Goal: Information Seeking & Learning: Learn about a topic

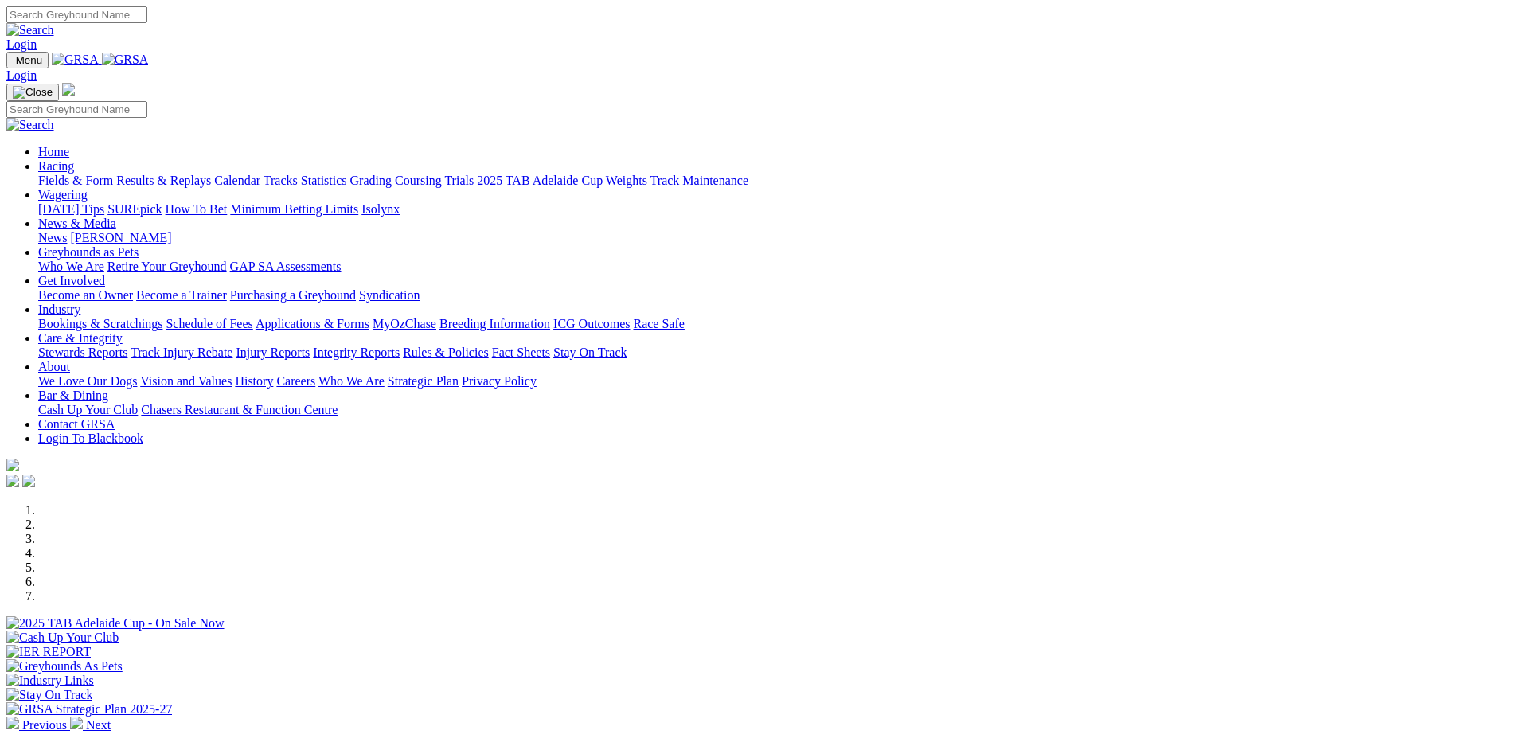
click at [147, 20] on input "Search" at bounding box center [76, 14] width 141 height 17
type input "zara turbo"
click at [54, 23] on img at bounding box center [30, 30] width 48 height 14
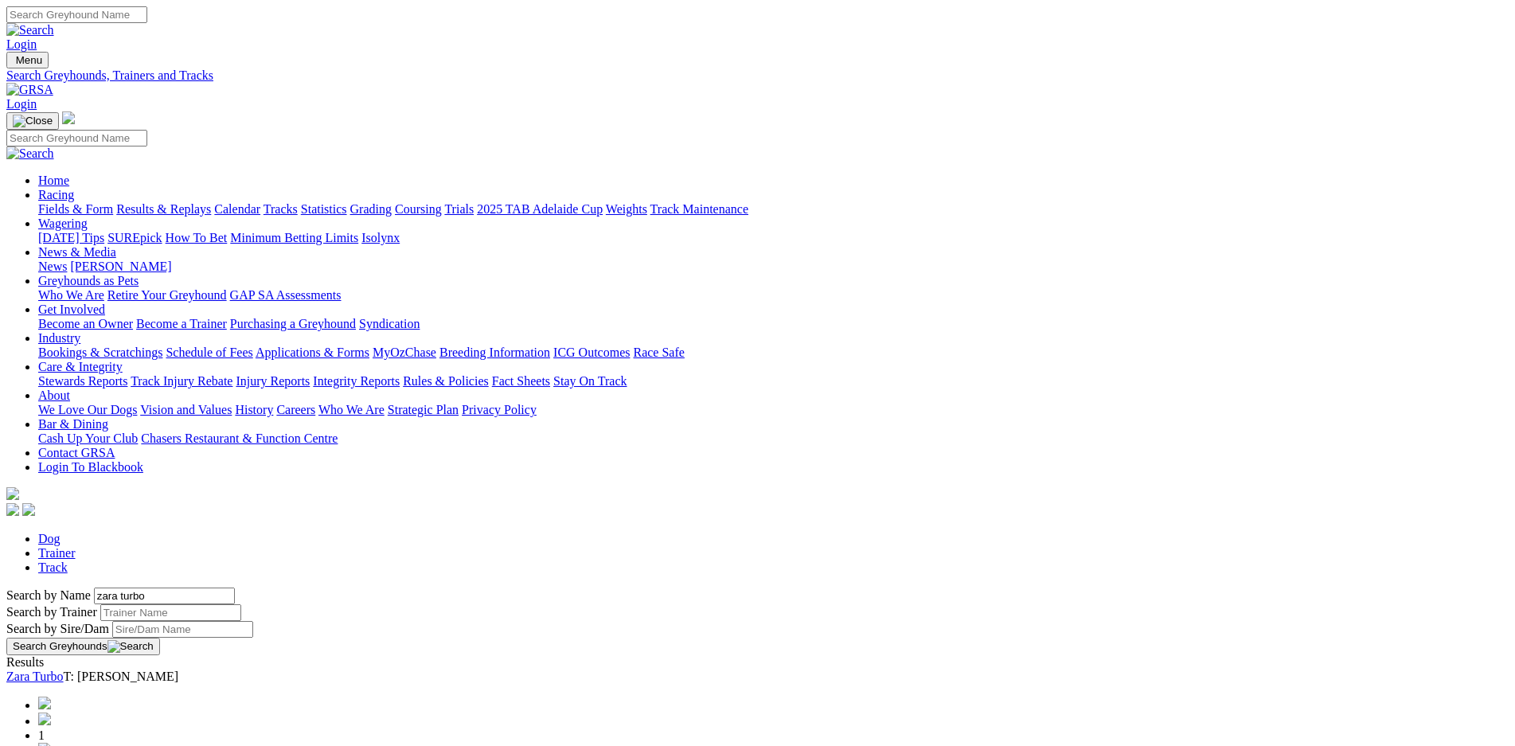
click at [64, 670] on link "Zara Turbo" at bounding box center [34, 677] width 57 height 14
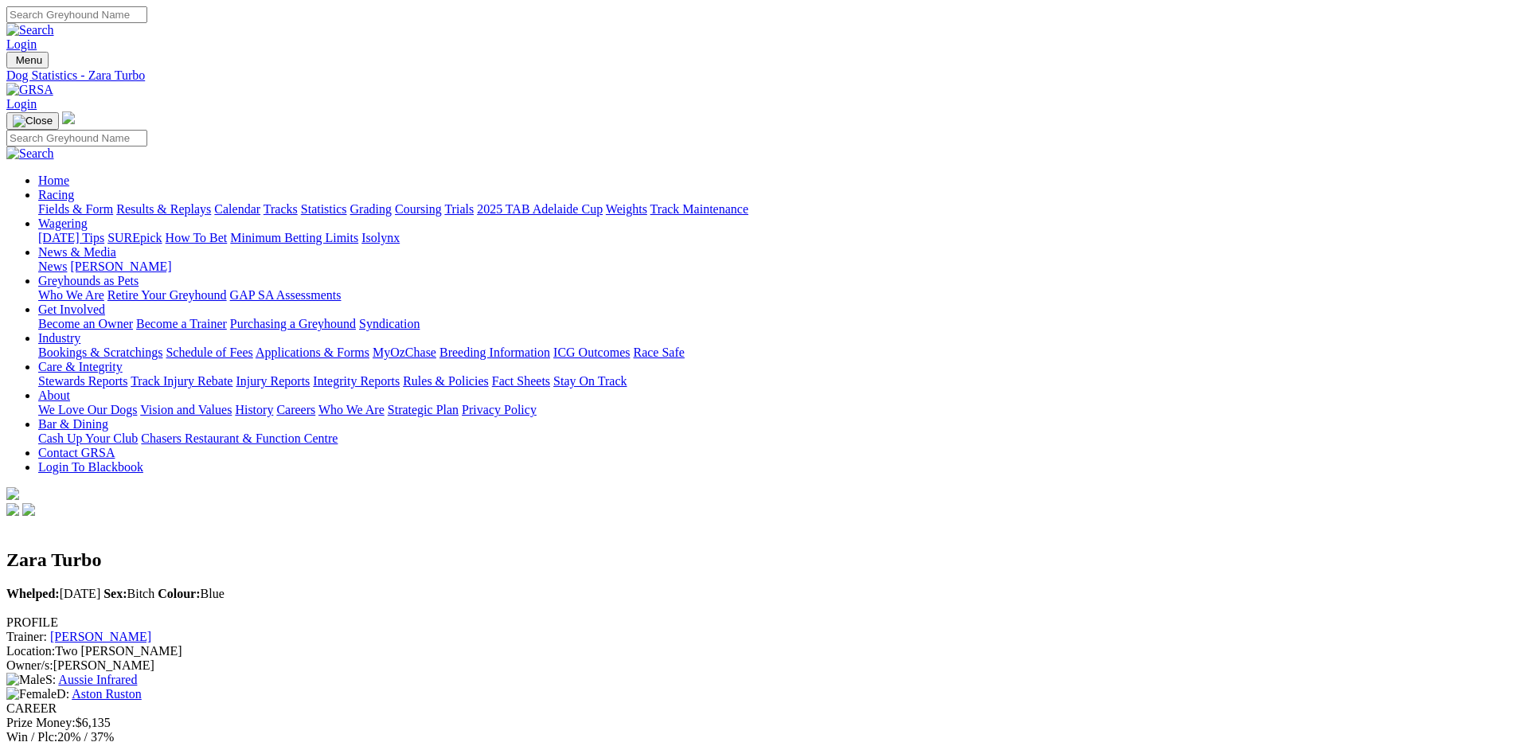
click at [147, 17] on input "Search" at bounding box center [76, 14] width 141 height 17
type input "red said so"
click at [54, 23] on img at bounding box center [30, 30] width 48 height 14
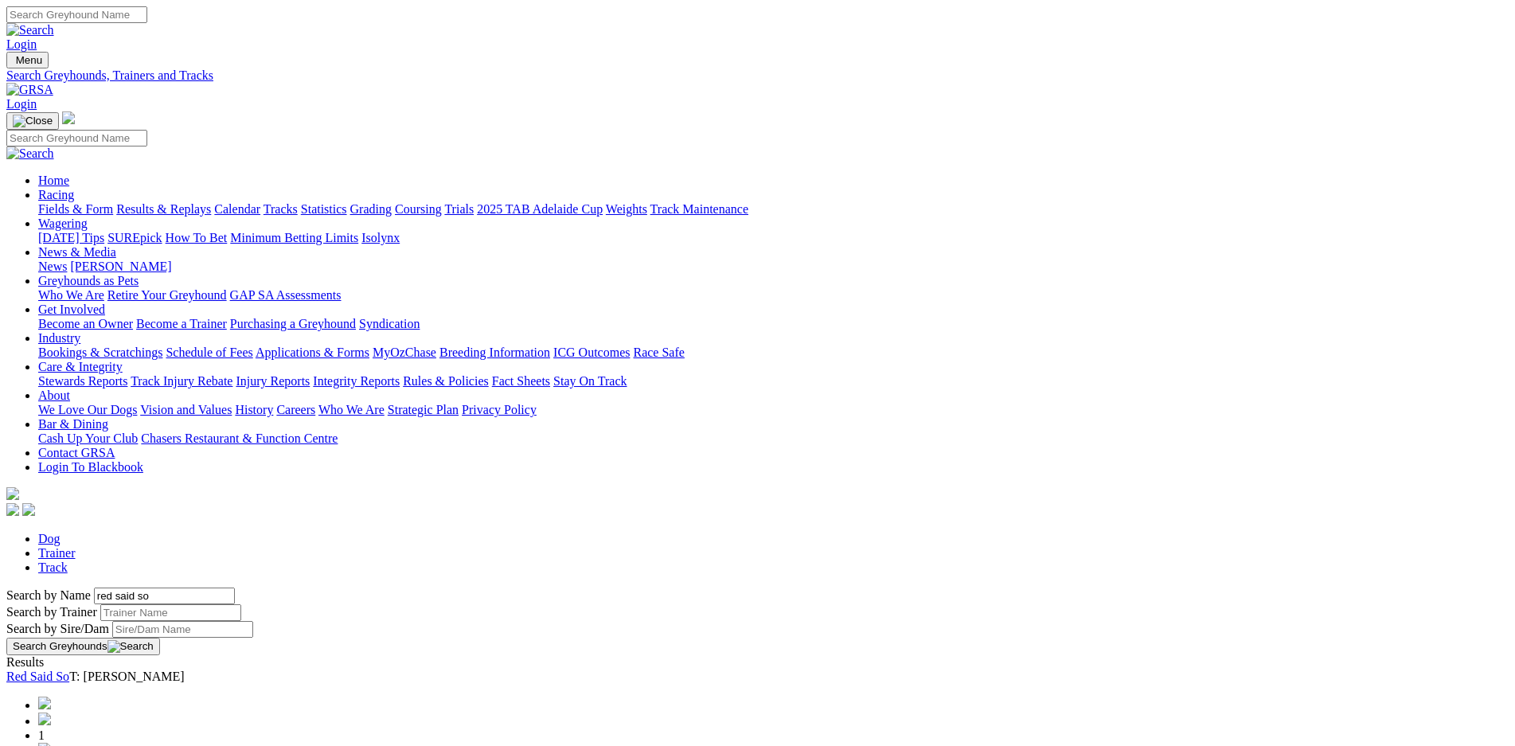
click at [69, 670] on link "Red Said So" at bounding box center [37, 677] width 63 height 14
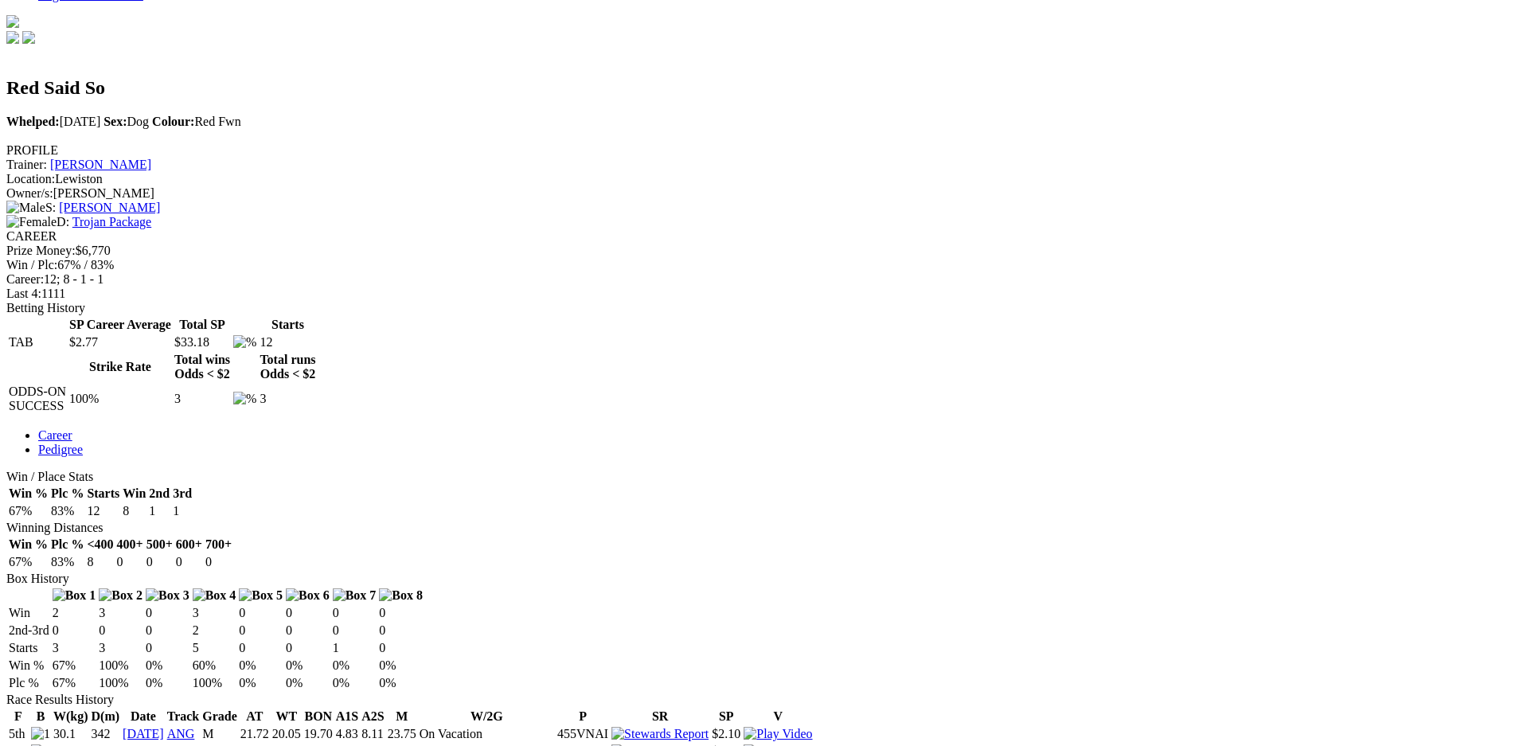
scroll to position [477, 0]
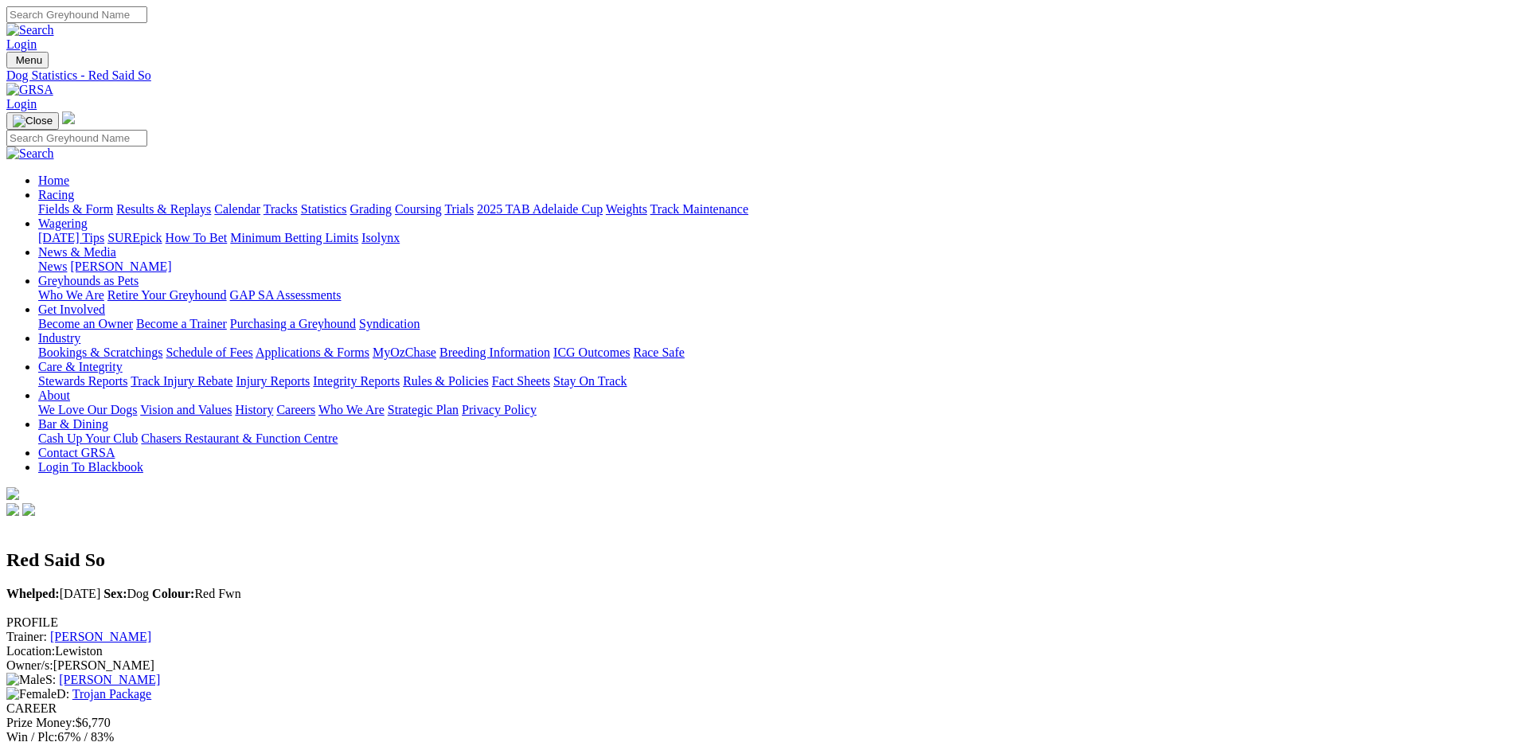
scroll to position [0, 0]
click at [147, 23] on input "Search" at bounding box center [76, 14] width 141 height 17
type input "frency attack"
click at [54, 23] on img at bounding box center [30, 30] width 48 height 14
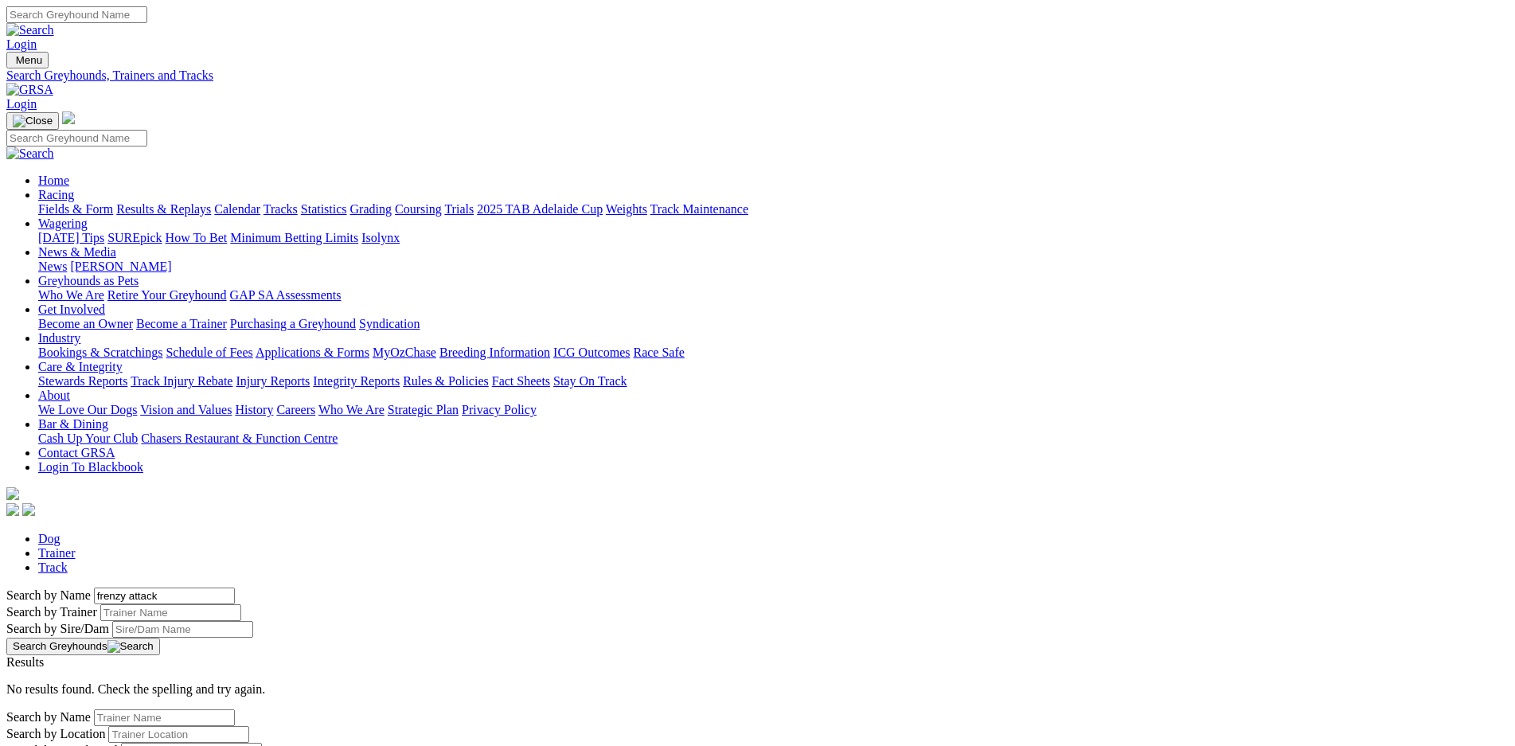
type input "frenzy attack"
click at [160, 638] on button "Search Greyhounds" at bounding box center [83, 647] width 154 height 18
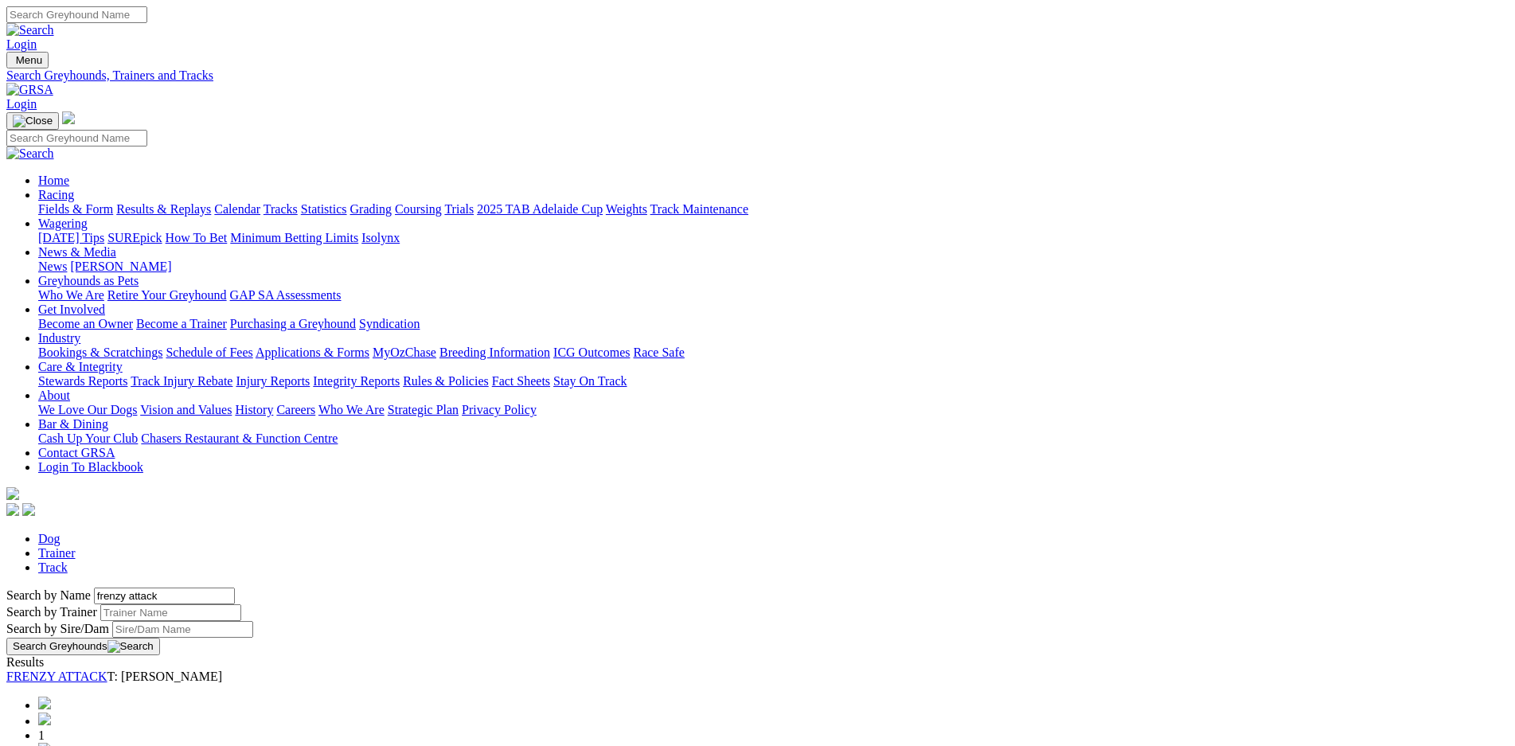
click at [108, 670] on link "FRENZY ATTACK" at bounding box center [56, 677] width 101 height 14
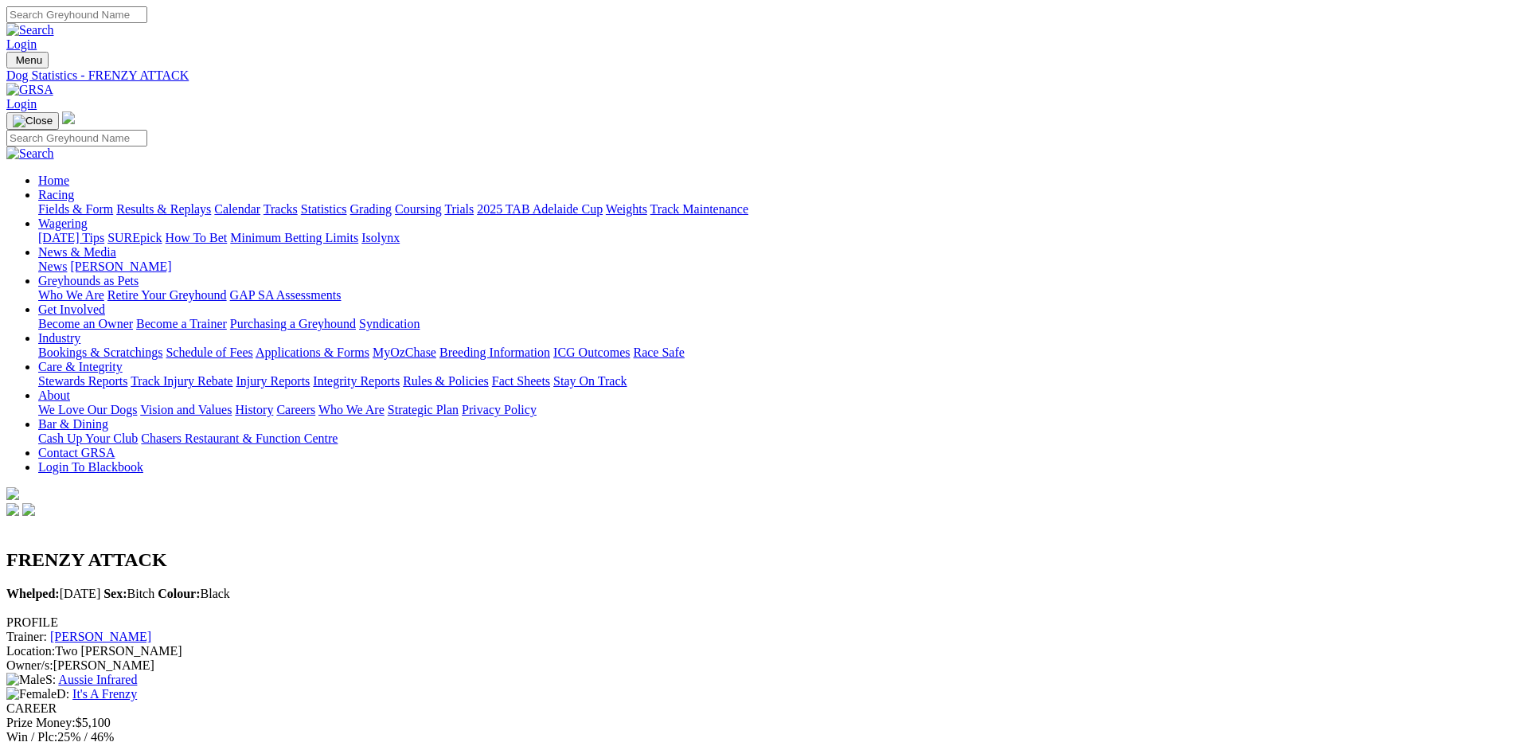
drag, startPoint x: 862, startPoint y: 18, endPoint x: 895, endPoint y: 28, distance: 35.0
click at [147, 18] on input "Search" at bounding box center [76, 14] width 141 height 17
type input "sebon prince"
click at [54, 23] on img at bounding box center [30, 30] width 48 height 14
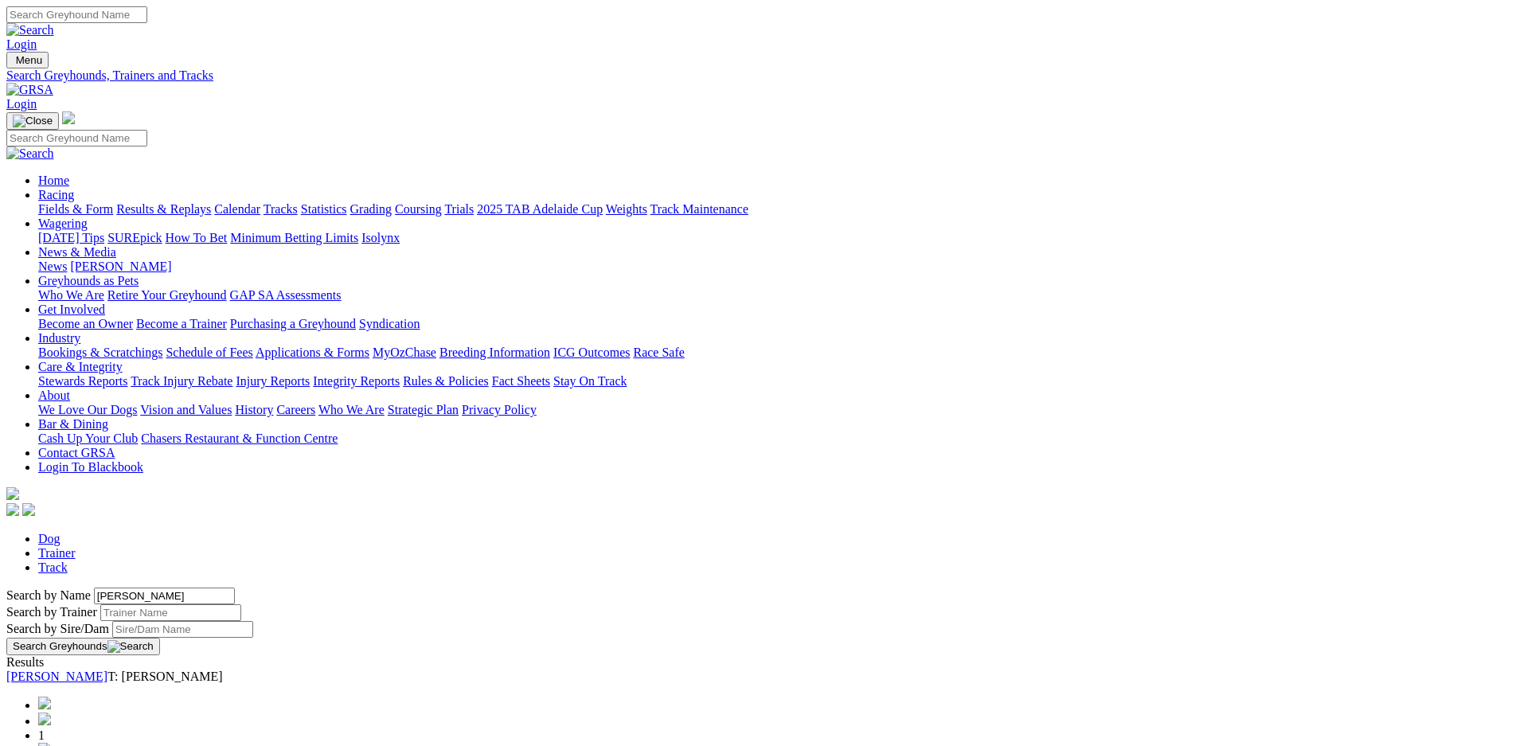
click at [108, 670] on link "[PERSON_NAME]" at bounding box center [56, 677] width 101 height 14
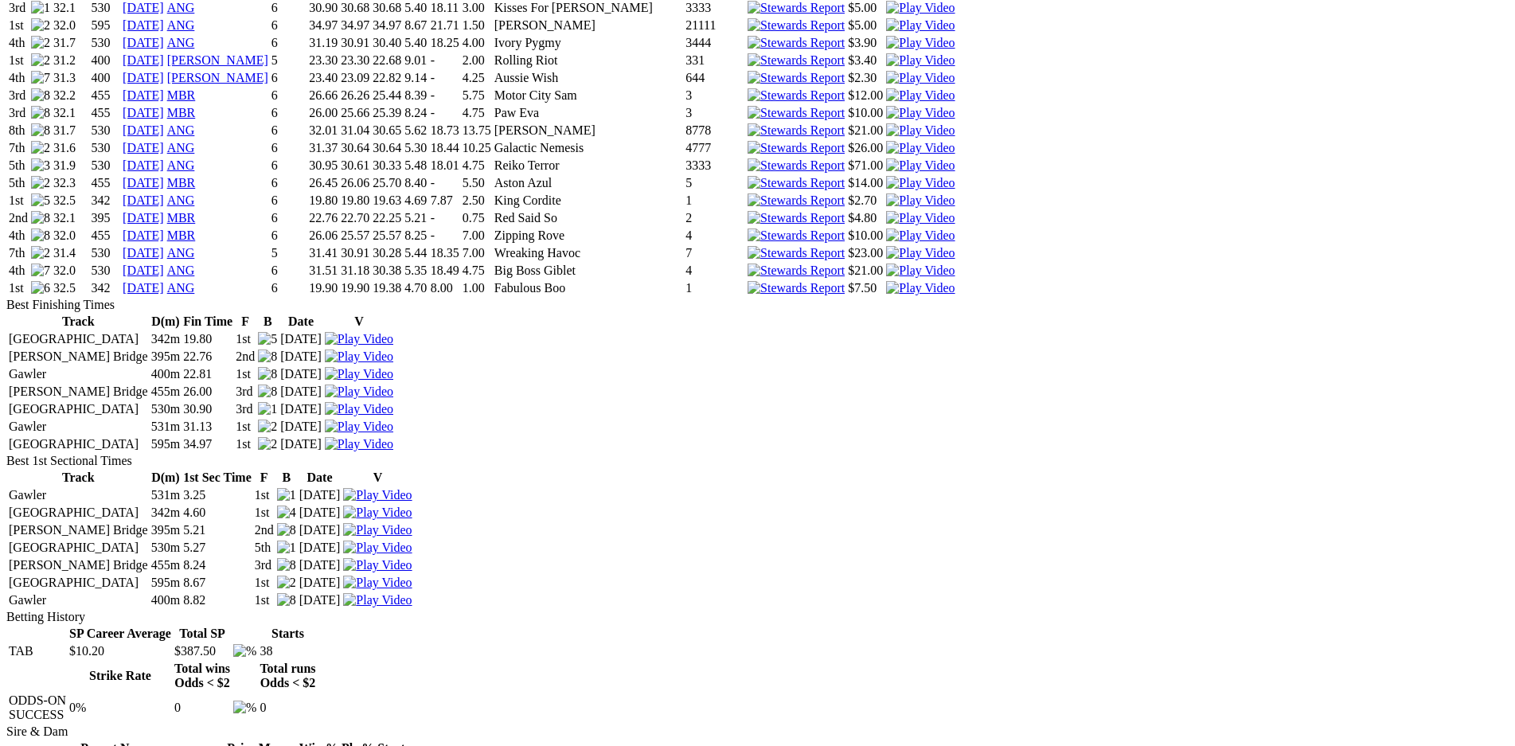
scroll to position [1566, 0]
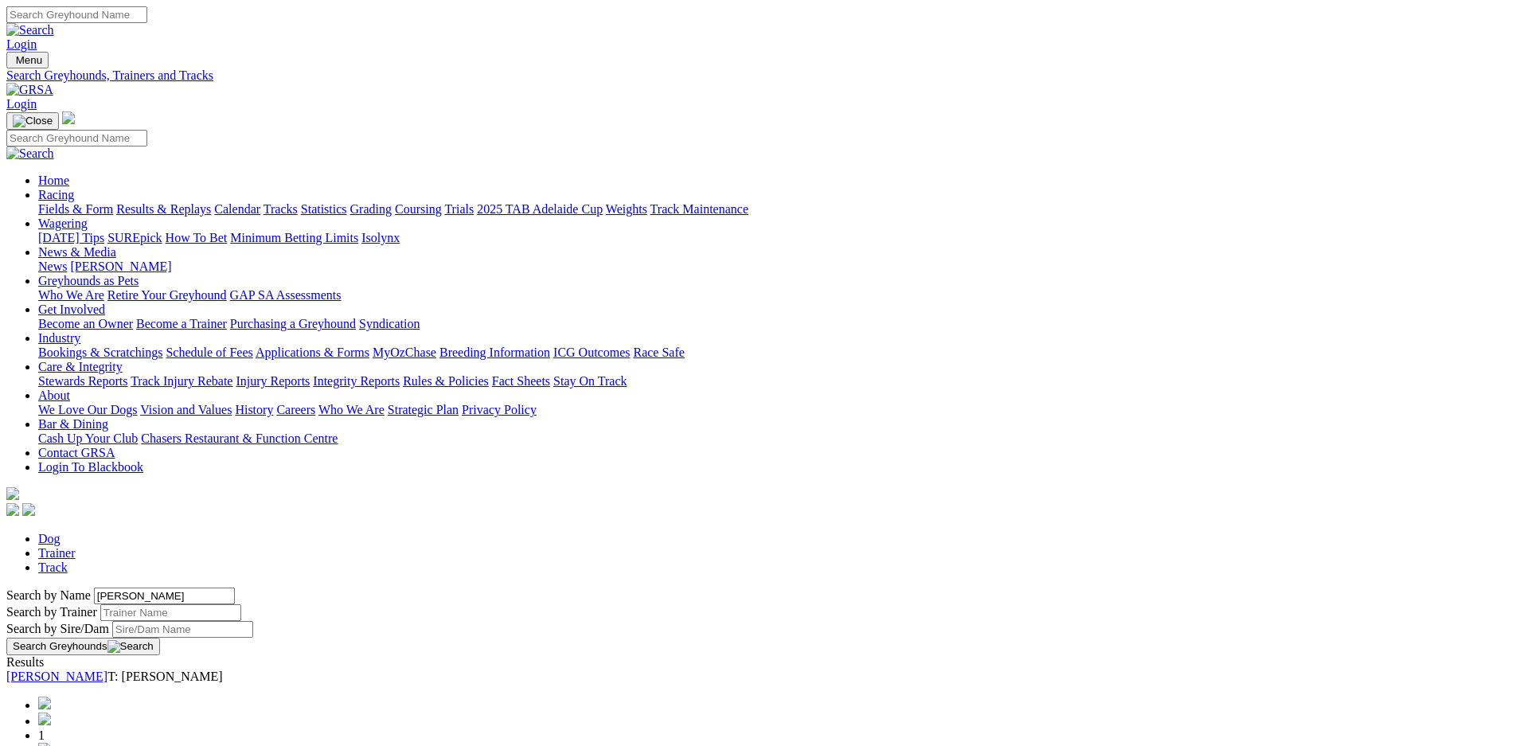
click at [113, 202] on link "Fields & Form" at bounding box center [75, 209] width 75 height 14
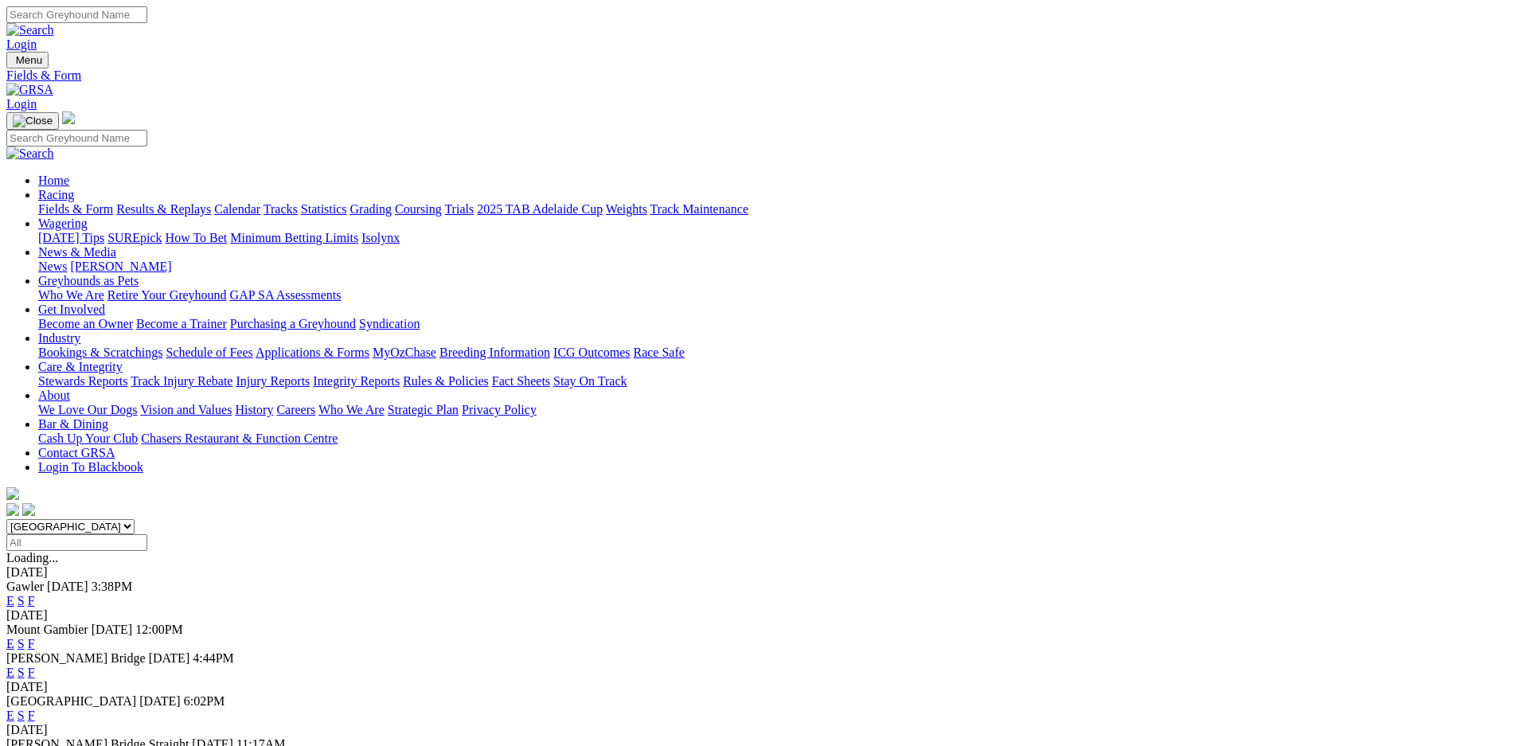
click at [147, 14] on input "Search" at bounding box center [76, 14] width 141 height 17
type input "south stand envy"
click at [54, 23] on link at bounding box center [30, 30] width 48 height 14
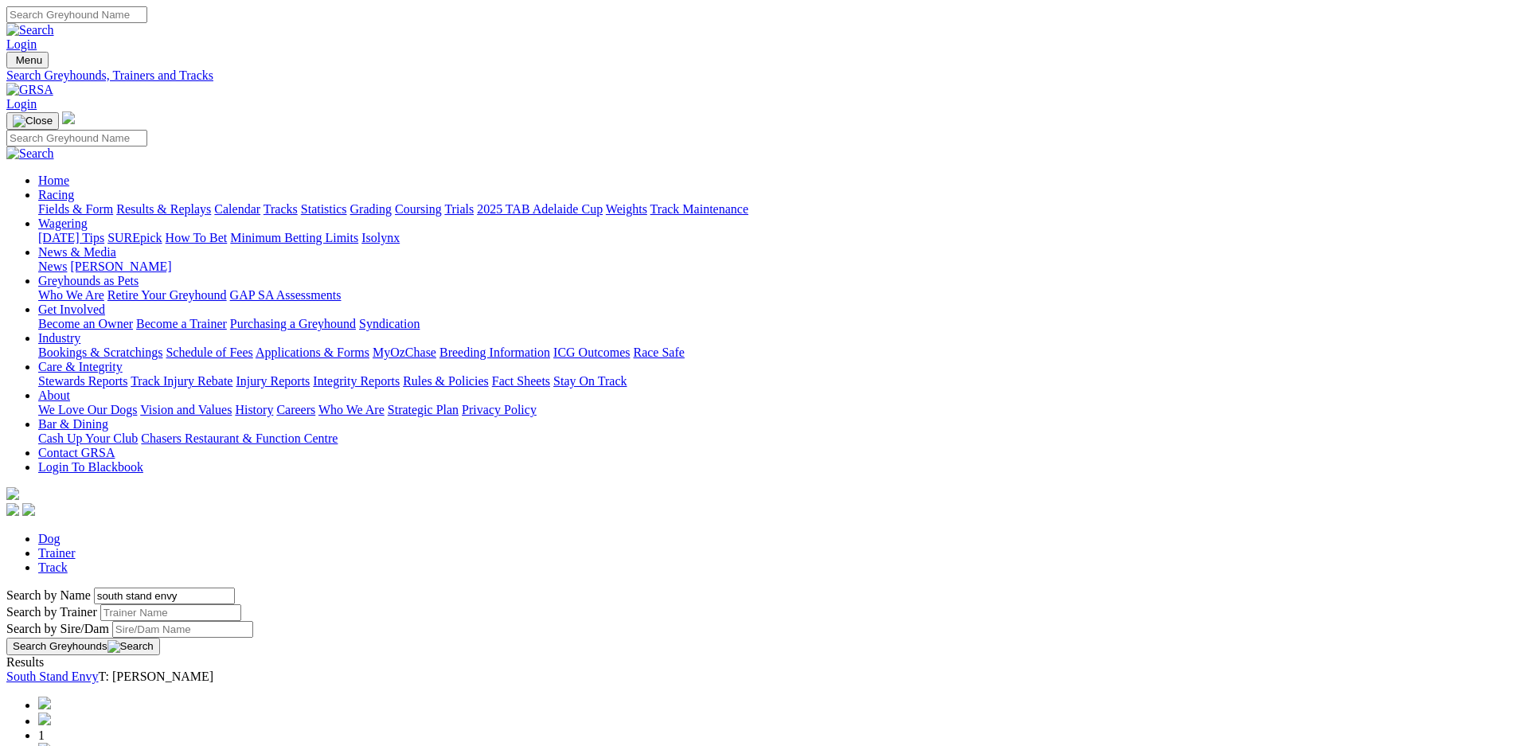
click at [99, 670] on link "South Stand Envy" at bounding box center [52, 677] width 92 height 14
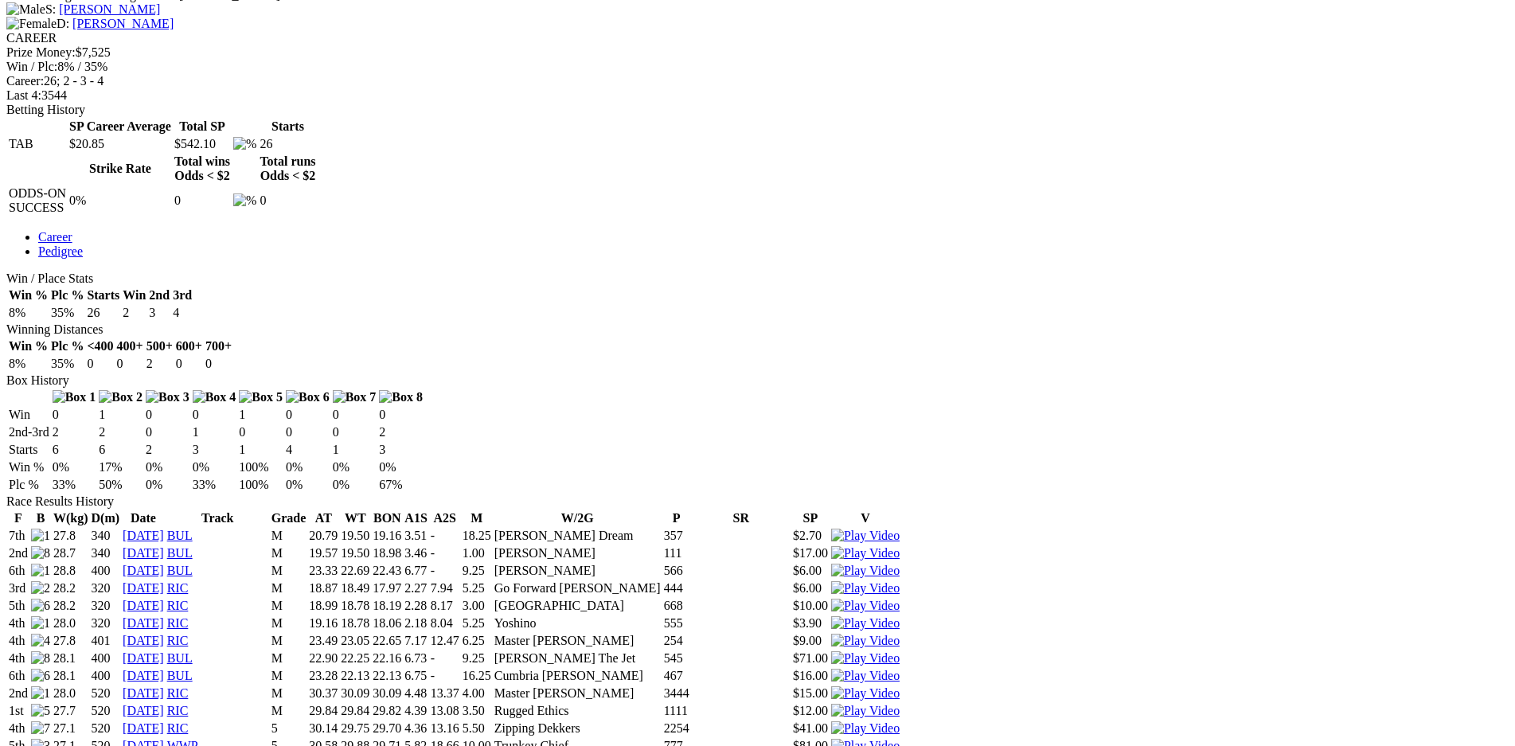
scroll to position [671, 0]
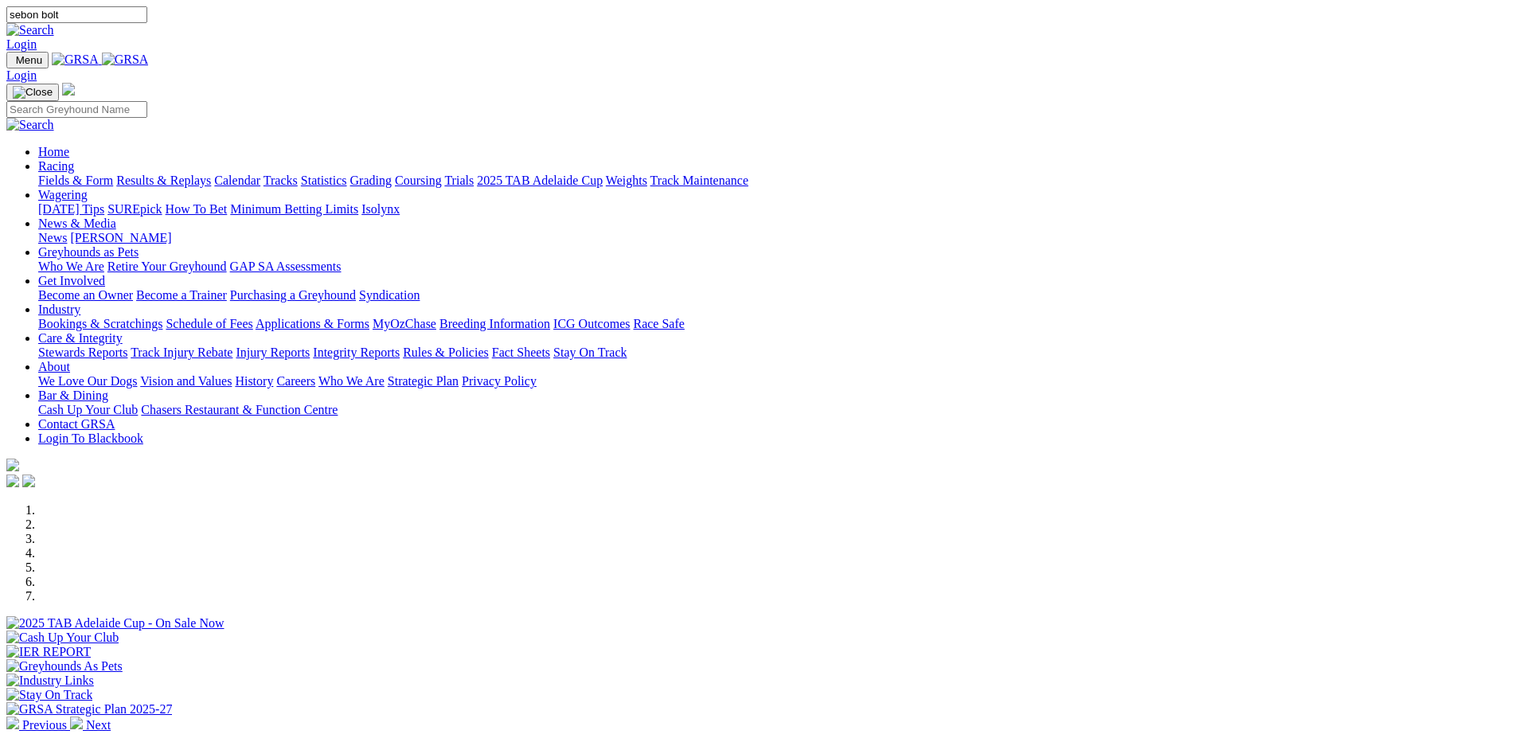
type input "sebon bolt"
click at [54, 23] on img at bounding box center [30, 30] width 48 height 14
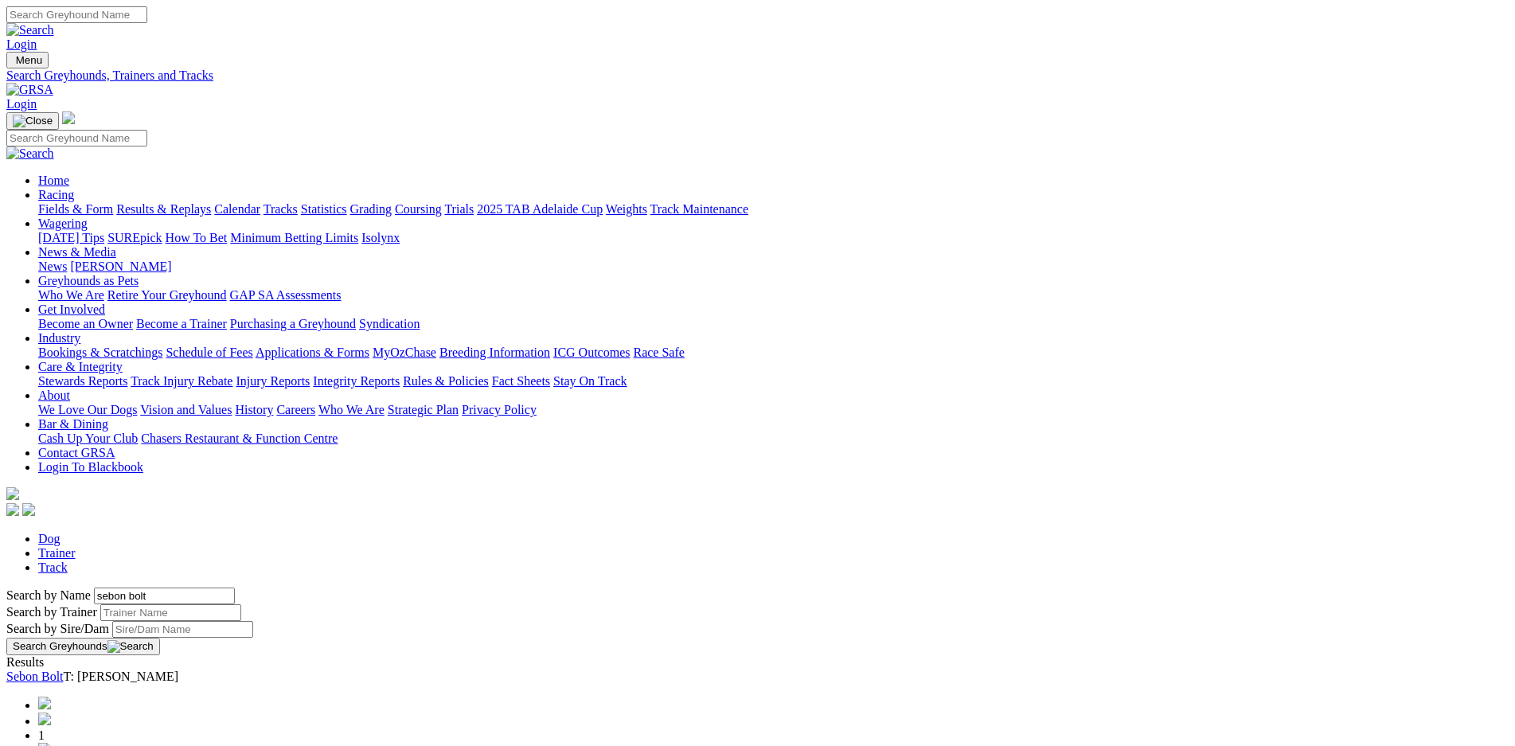
click at [64, 670] on link "Sebon Bolt" at bounding box center [34, 677] width 57 height 14
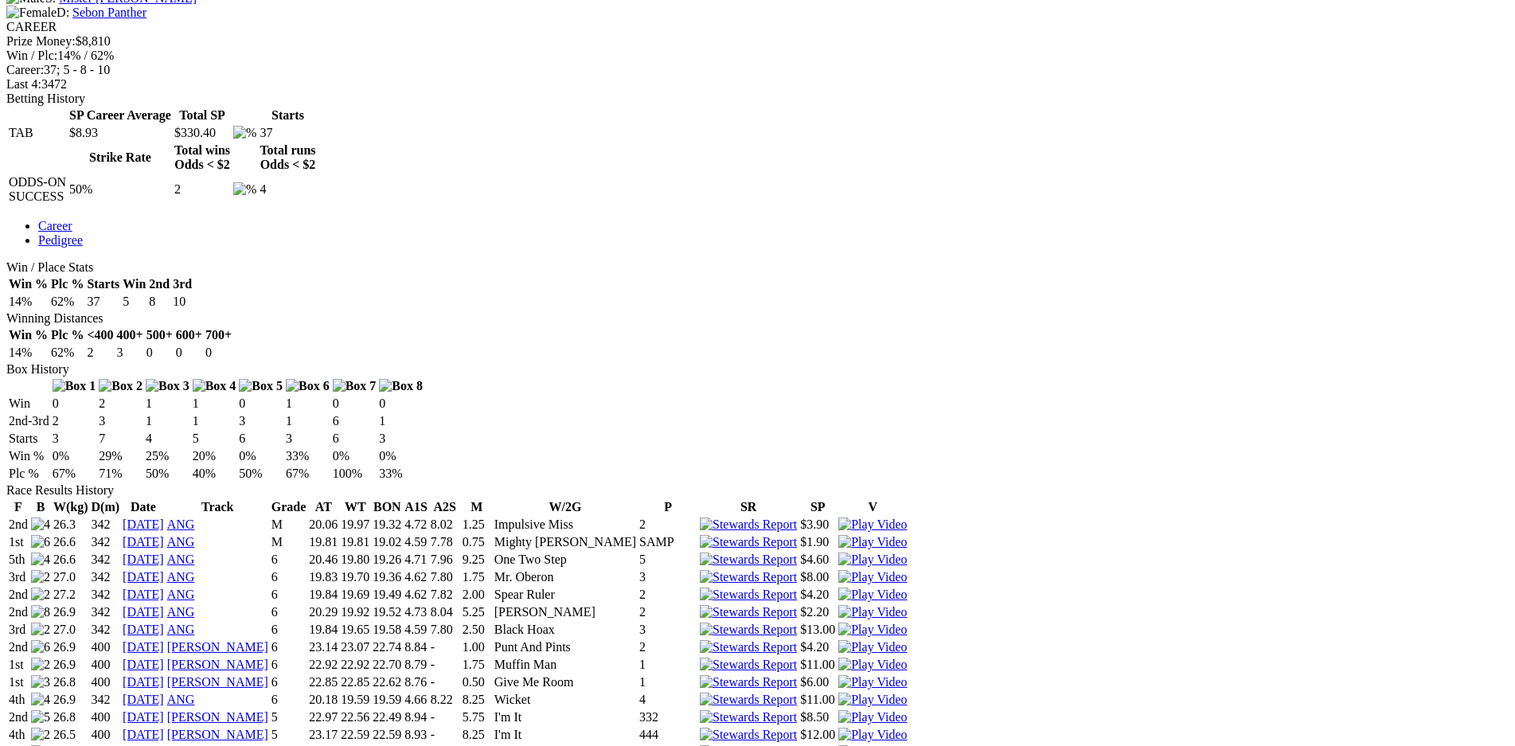
scroll to position [671, 0]
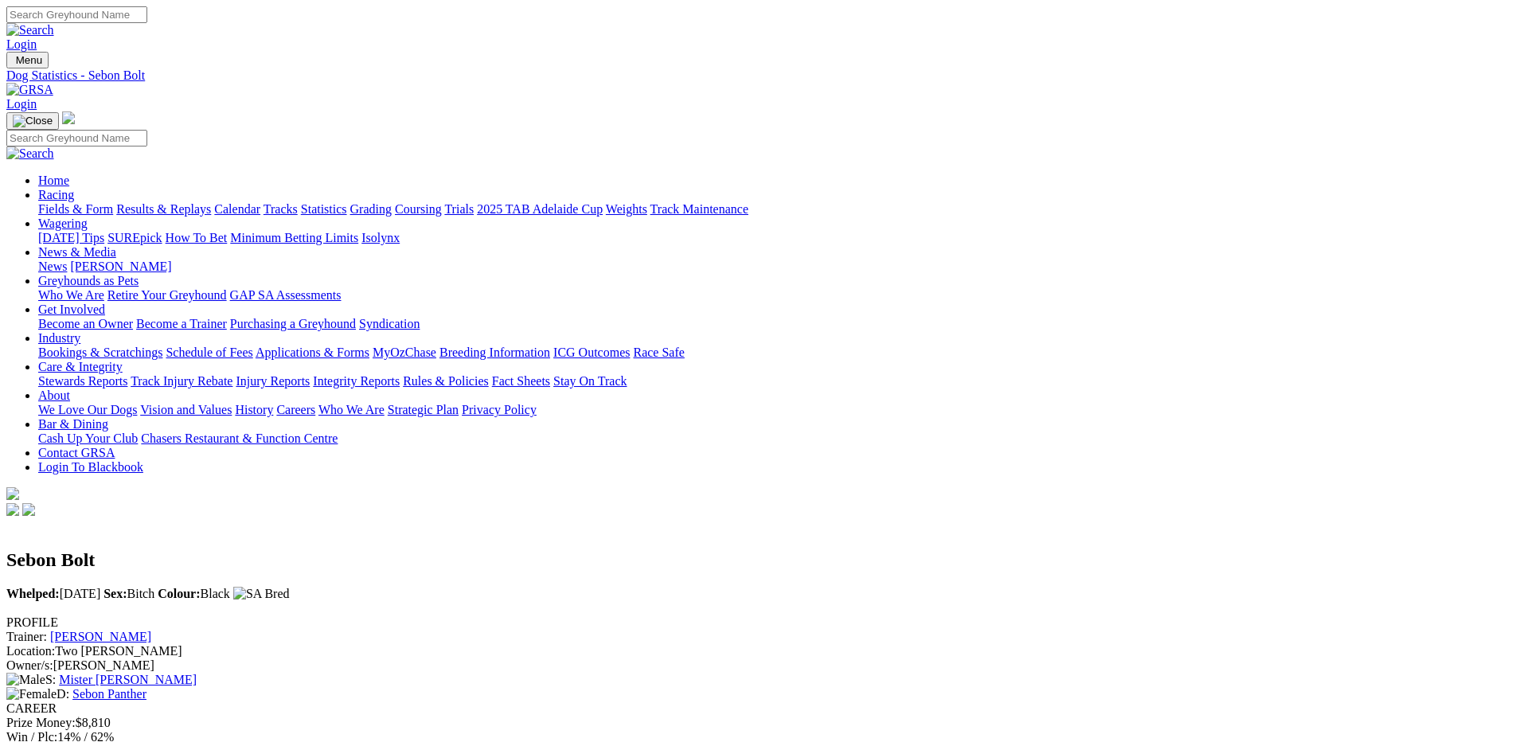
scroll to position [0, 0]
